Goal: Task Accomplishment & Management: Complete application form

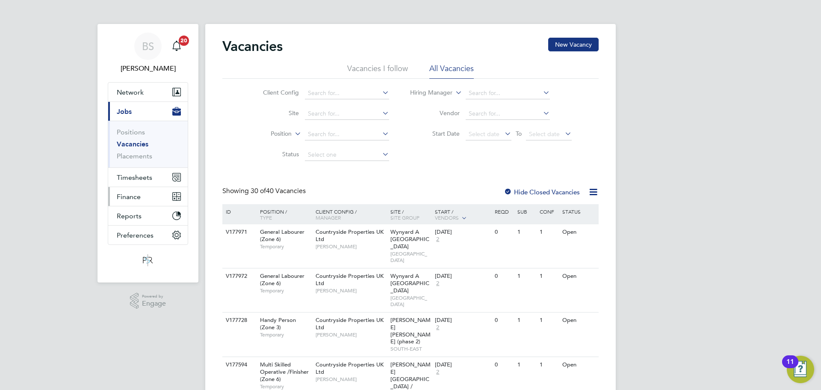
click at [138, 190] on button "Finance" at bounding box center [148, 196] width 80 height 19
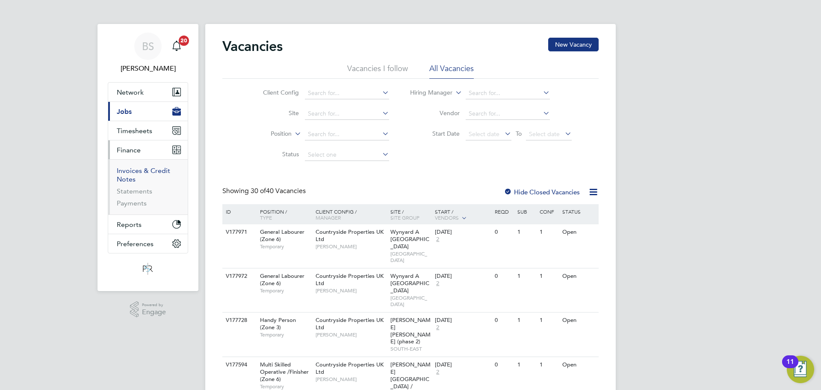
click at [142, 183] on li "Invoices & Credit Notes" at bounding box center [149, 176] width 64 height 21
click at [141, 132] on span "Timesheets" at bounding box center [134, 131] width 35 height 8
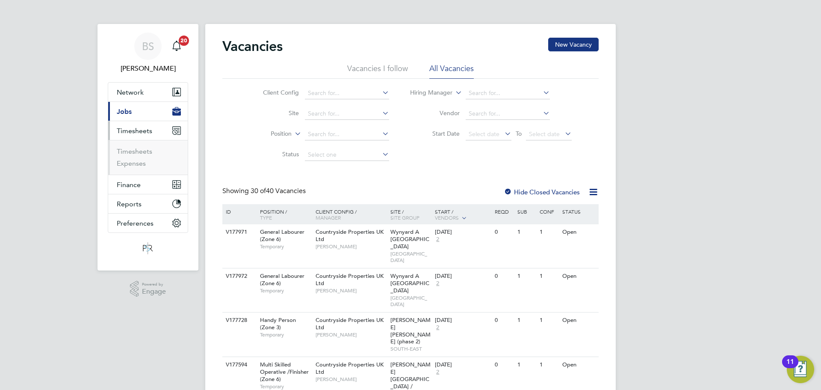
drag, startPoint x: 146, startPoint y: 144, endPoint x: 140, endPoint y: 152, distance: 10.0
click at [145, 145] on ul "Timesheets Expenses" at bounding box center [148, 157] width 80 height 35
click at [139, 153] on link "Timesheets" at bounding box center [134, 151] width 35 height 8
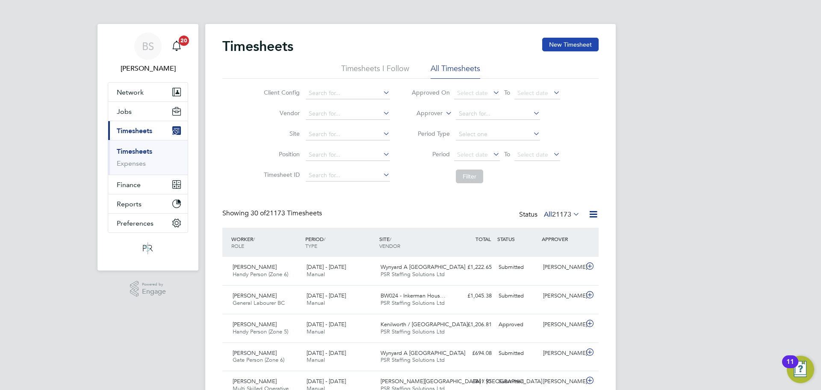
click at [557, 46] on button "New Timesheet" at bounding box center [570, 45] width 56 height 14
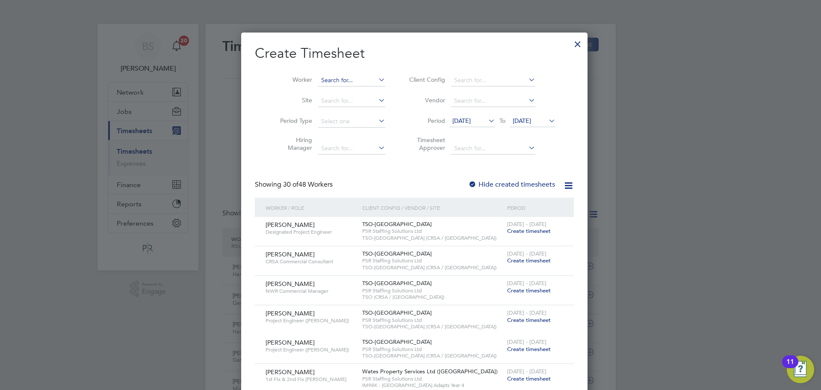
click at [353, 82] on input at bounding box center [351, 80] width 67 height 12
click at [348, 99] on li "[PERSON_NAME]" at bounding box center [366, 103] width 106 height 12
type input "[PERSON_NAME]"
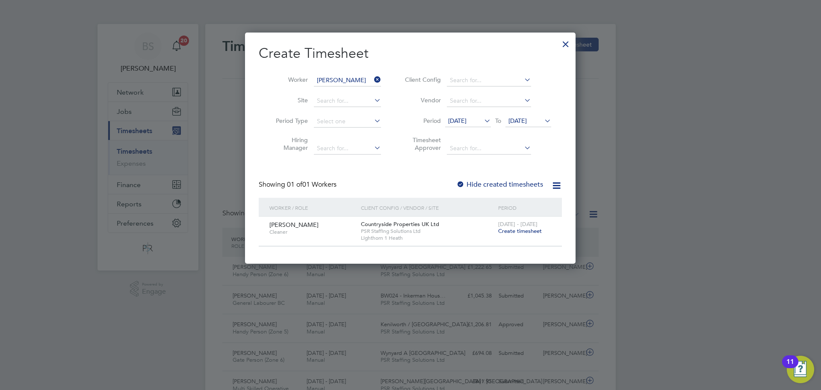
click at [531, 235] on div "[DATE] - [DATE] Create timesheet" at bounding box center [524, 227] width 57 height 23
drag, startPoint x: 535, startPoint y: 231, endPoint x: 674, endPoint y: 0, distance: 269.8
click at [537, 230] on span "Create timesheet" at bounding box center [520, 230] width 44 height 7
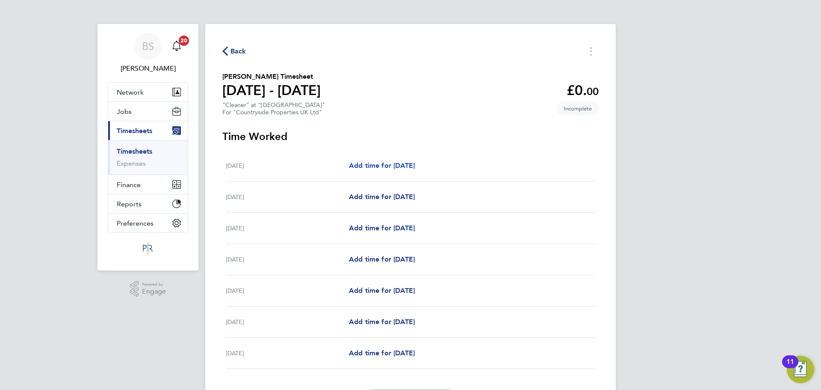
drag, startPoint x: 419, startPoint y: 165, endPoint x: 439, endPoint y: 170, distance: 20.5
click at [415, 165] on span "Add time for [DATE]" at bounding box center [382, 165] width 66 height 8
select select "30"
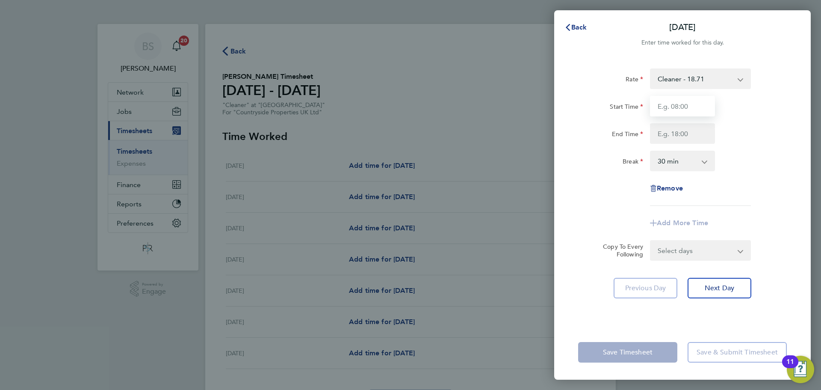
drag, startPoint x: 690, startPoint y: 103, endPoint x: 690, endPoint y: 108, distance: 5.6
click at [690, 103] on input "Start Time" at bounding box center [682, 106] width 65 height 21
type input "08:00"
click at [681, 132] on input "End Time" at bounding box center [682, 133] width 65 height 21
type input "12:00"
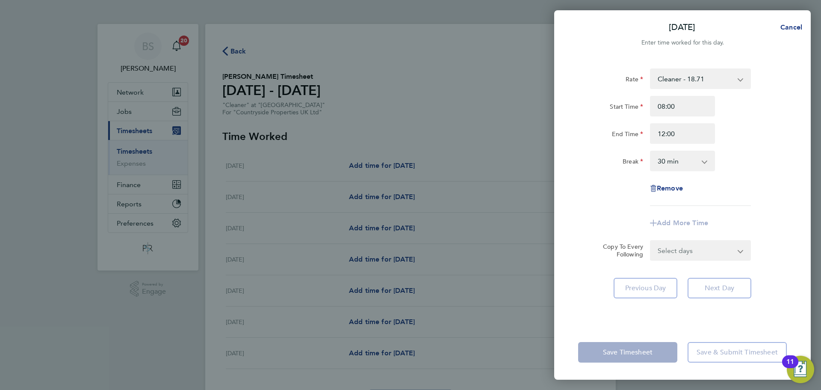
click at [694, 163] on select "0 min 15 min 30 min 45 min 60 min 75 min 90 min" at bounding box center [677, 160] width 53 height 19
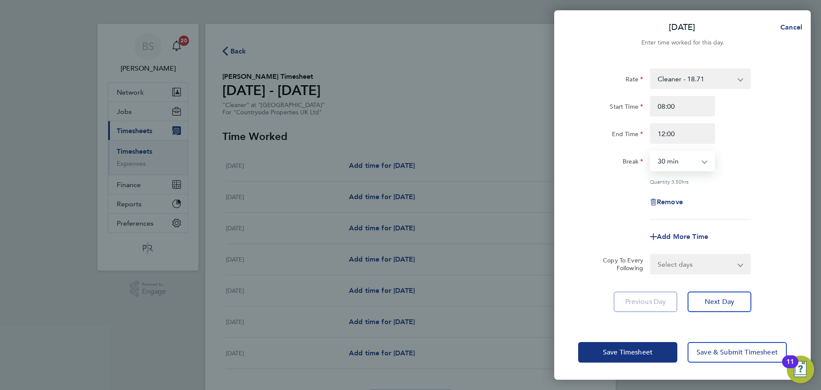
select select "0"
click at [651, 151] on select "0 min 15 min 30 min 45 min 60 min 75 min 90 min" at bounding box center [677, 160] width 53 height 19
click at [794, 158] on div "Rate Cleaner - 18.71 Start Time 08:00 End Time 12:00 Break 0 min 15 min 30 min …" at bounding box center [682, 191] width 257 height 266
click at [699, 276] on div "Rate Cleaner - 18.71 Start Time 08:00 End Time 12:00 Break 0 min 15 min 30 min …" at bounding box center [682, 191] width 257 height 266
click at [698, 261] on select "Select days Day Weekday (Mon-Fri) Weekend (Sat-Sun) [DATE] [DATE] [DATE] [DATE]…" at bounding box center [696, 263] width 90 height 19
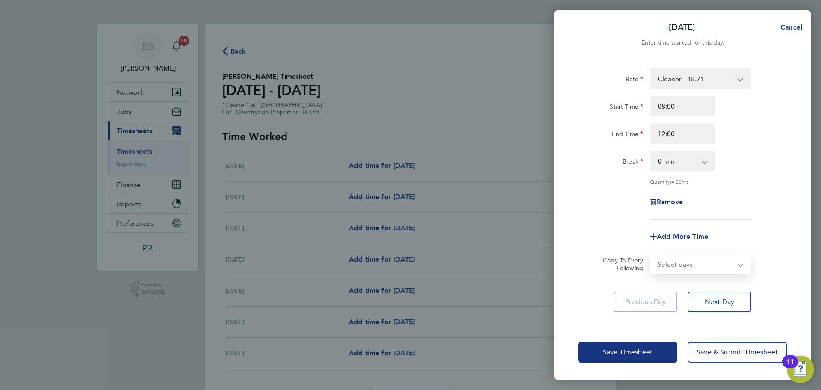
select select "WEEKDAY"
click at [651, 254] on select "Select days Day Weekday (Mon-Fri) Weekend (Sat-Sun) [DATE] [DATE] [DATE] [DATE]…" at bounding box center [696, 263] width 90 height 19
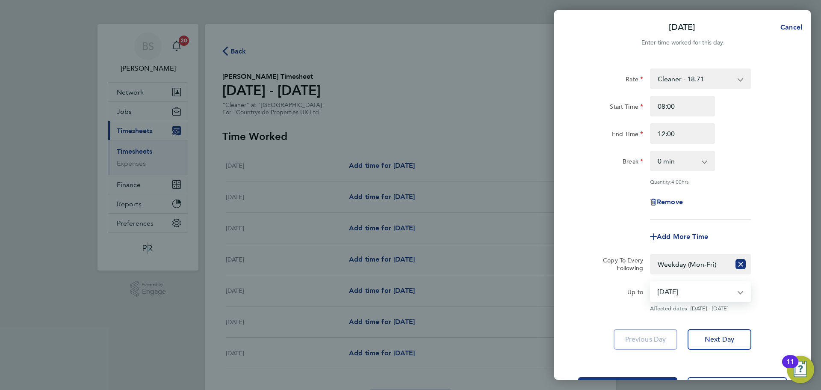
click at [669, 295] on select "[DATE] [DATE] [DATE] [DATE] [DATE] [DATE]" at bounding box center [695, 291] width 89 height 19
select select "[DATE]"
click at [651, 282] on select "[DATE] [DATE] [DATE] [DATE] [DATE] [DATE]" at bounding box center [695, 291] width 89 height 19
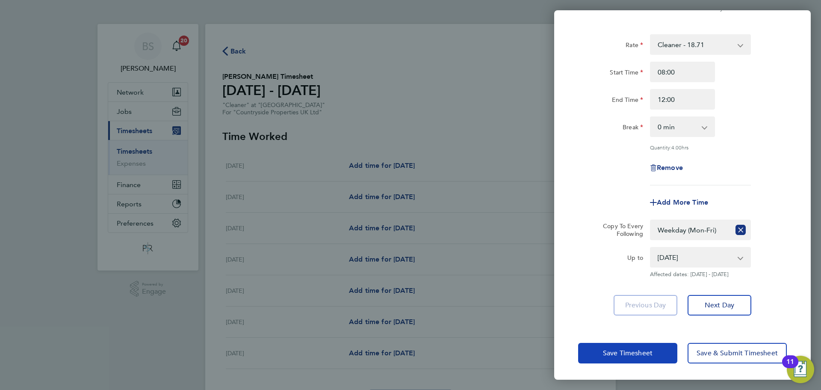
click at [612, 347] on button "Save Timesheet" at bounding box center [627, 352] width 99 height 21
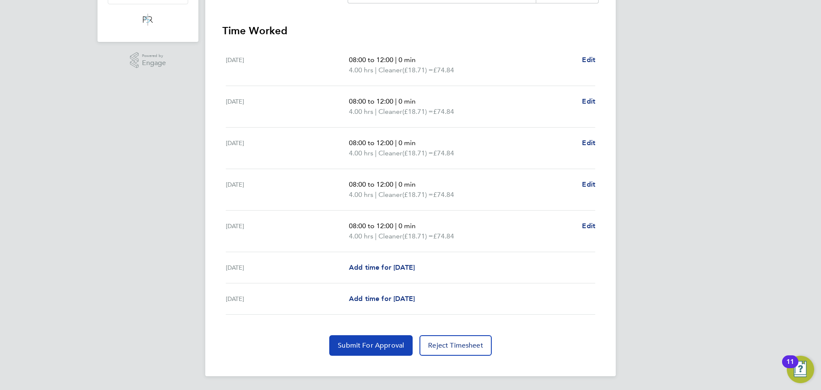
click at [378, 348] on span "Submit For Approval" at bounding box center [371, 345] width 66 height 9
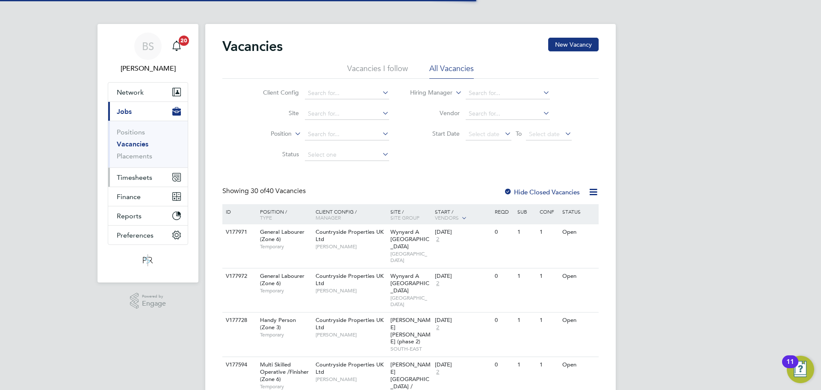
drag, startPoint x: 145, startPoint y: 174, endPoint x: 177, endPoint y: 180, distance: 31.6
click at [145, 174] on span "Timesheets" at bounding box center [134, 177] width 35 height 8
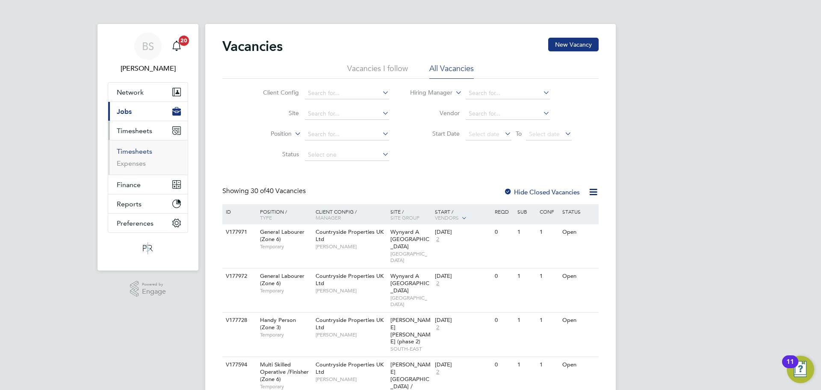
click at [136, 149] on link "Timesheets" at bounding box center [134, 151] width 35 height 8
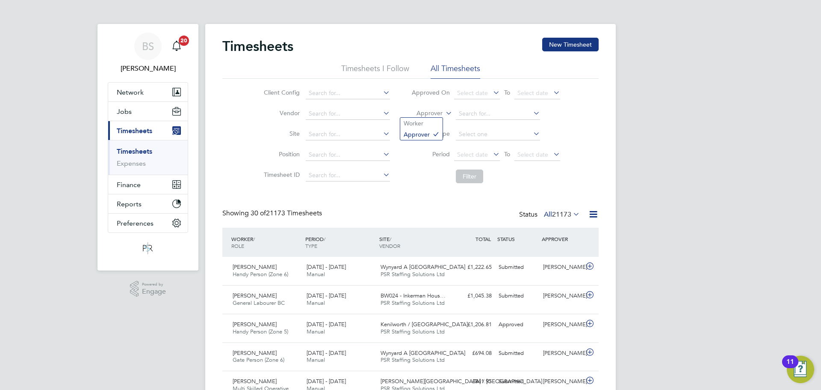
click at [436, 115] on label "Approver" at bounding box center [423, 113] width 38 height 9
click at [434, 121] on li "Worker" at bounding box center [421, 123] width 42 height 11
click at [467, 110] on input at bounding box center [498, 114] width 84 height 12
click at [469, 138] on b "[PERSON_NAME]" at bounding box center [483, 136] width 50 height 7
type input "[PERSON_NAME]"
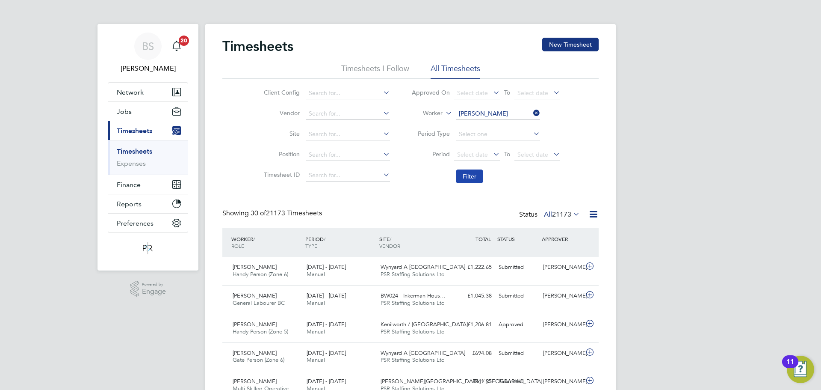
click at [472, 175] on button "Filter" at bounding box center [469, 176] width 27 height 14
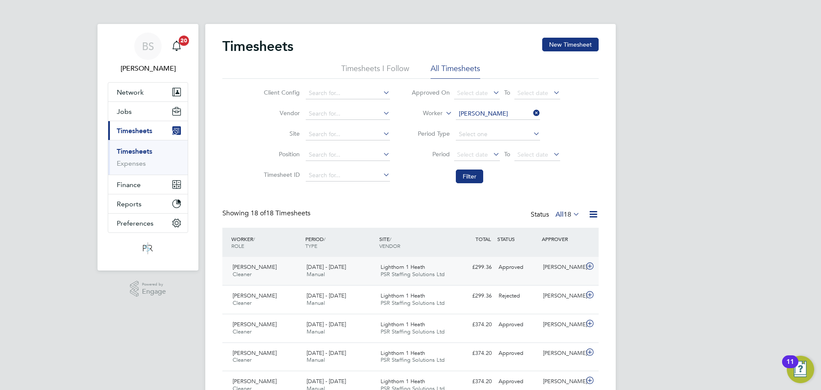
click at [363, 269] on div "28 Jul - 3 Aug 2025 Manual" at bounding box center [340, 270] width 74 height 21
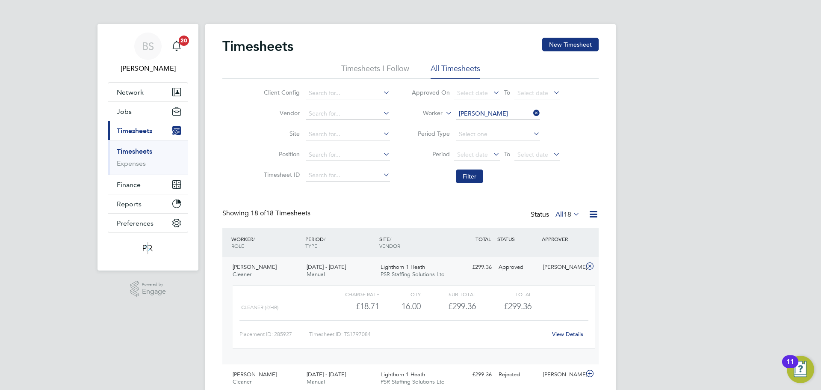
click at [563, 332] on link "View Details" at bounding box center [567, 333] width 31 height 7
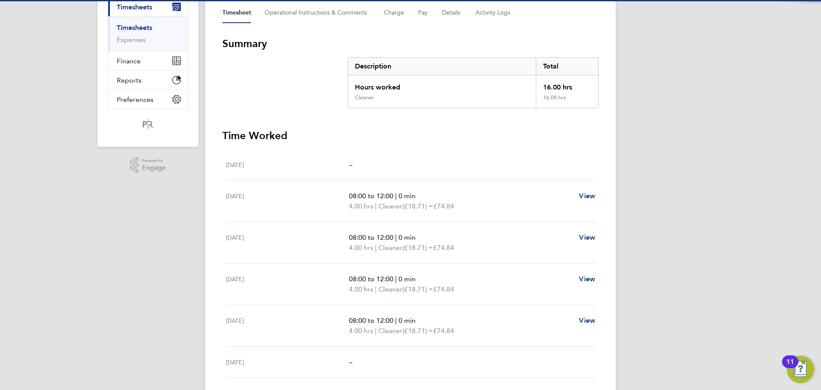
scroll to position [128, 0]
